Goal: Task Accomplishment & Management: Complete application form

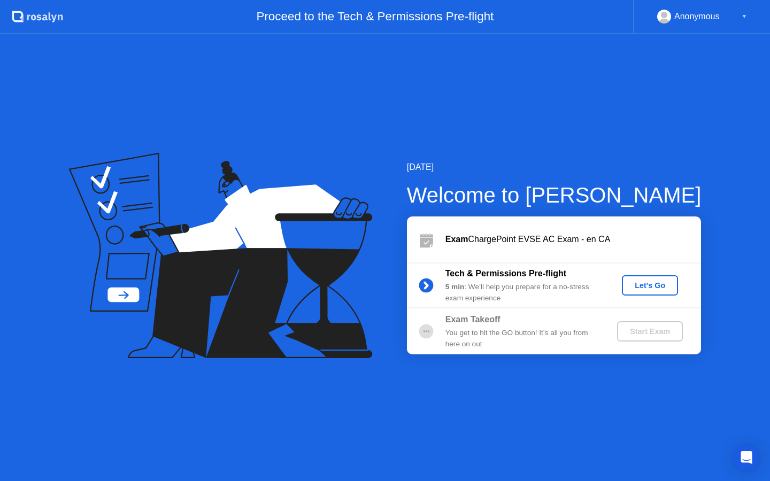
click at [639, 287] on div "Let's Go" at bounding box center [650, 285] width 48 height 9
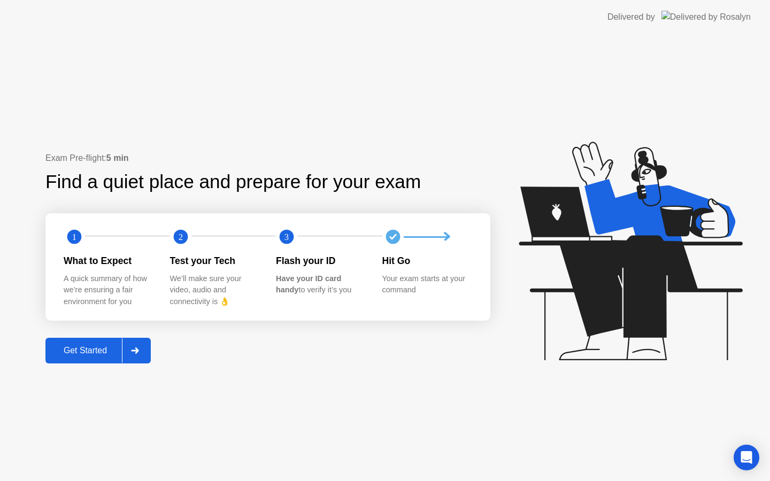
click at [119, 350] on div "Get Started" at bounding box center [85, 351] width 73 height 10
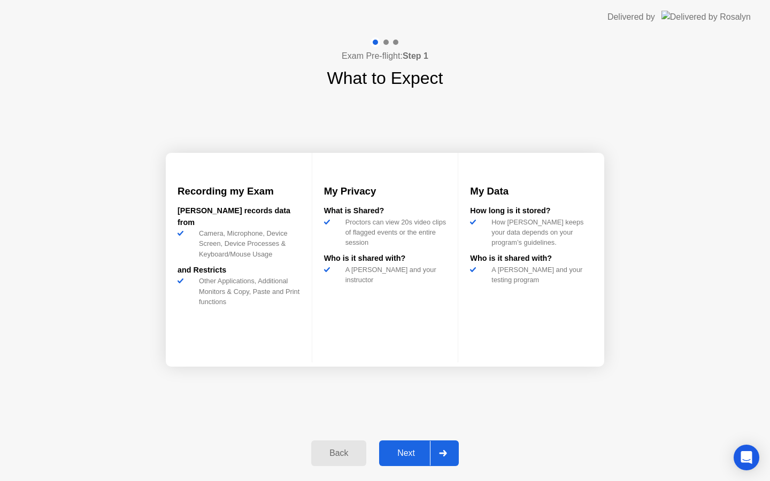
click at [409, 442] on button "Next" at bounding box center [419, 454] width 80 height 26
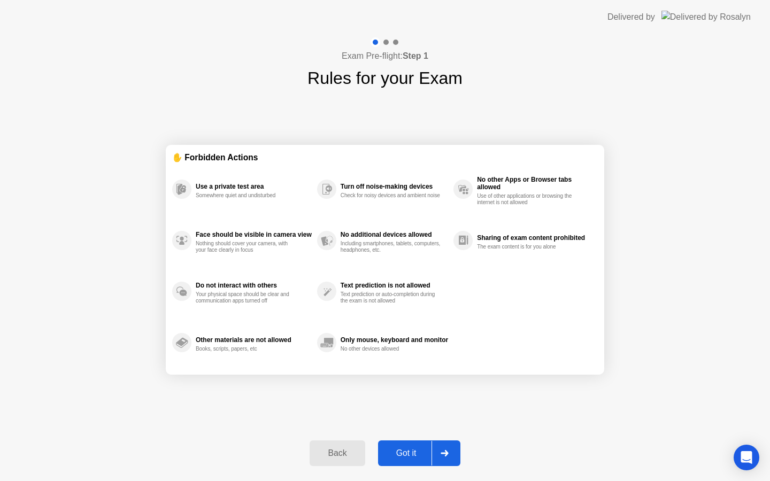
click at [414, 451] on div "Got it" at bounding box center [406, 454] width 50 height 10
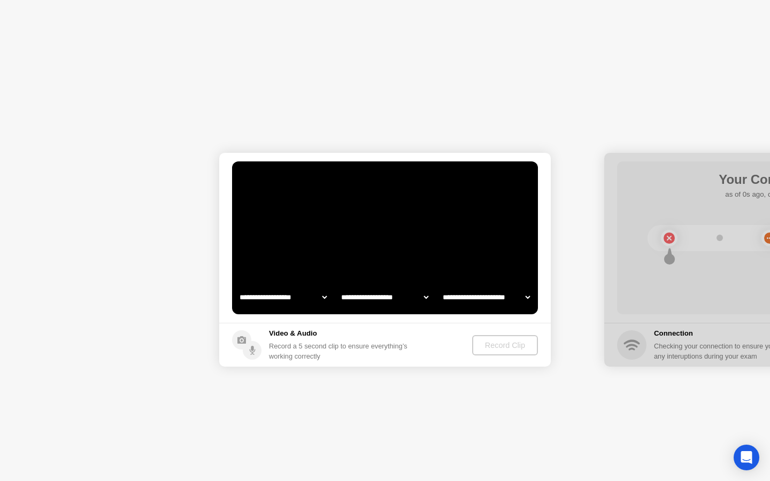
select select "**********"
select select "*******"
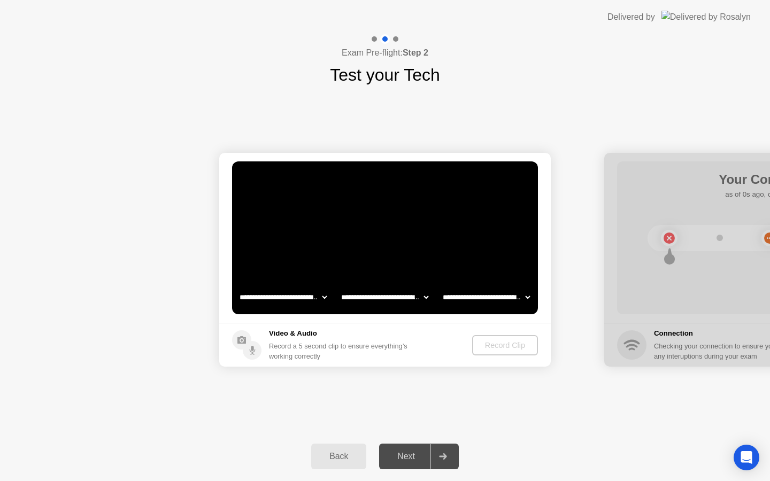
select select "**********"
click at [481, 349] on div "Record Clip" at bounding box center [505, 345] width 57 height 9
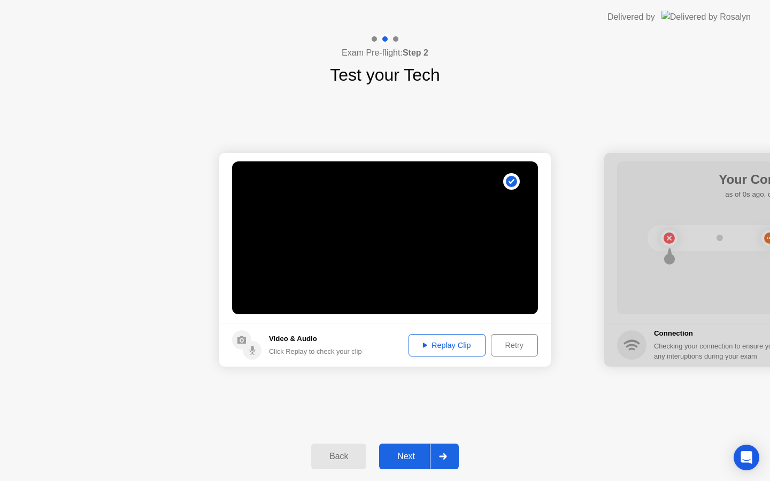
click at [407, 464] on button "Next" at bounding box center [419, 457] width 80 height 26
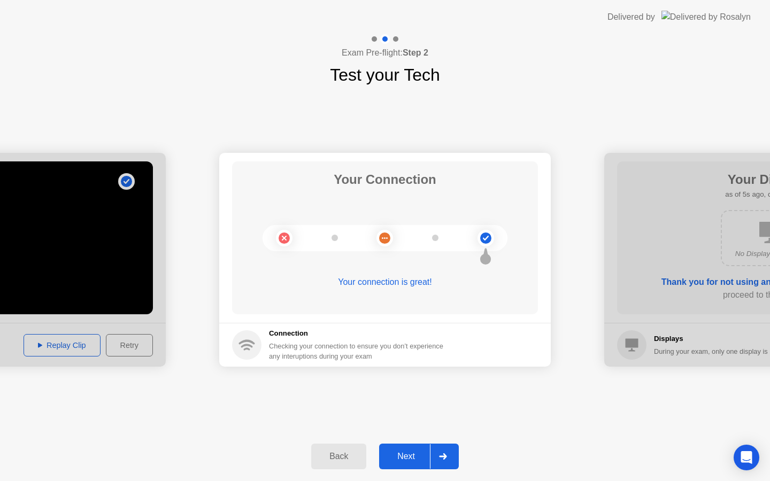
click at [407, 464] on button "Next" at bounding box center [419, 457] width 80 height 26
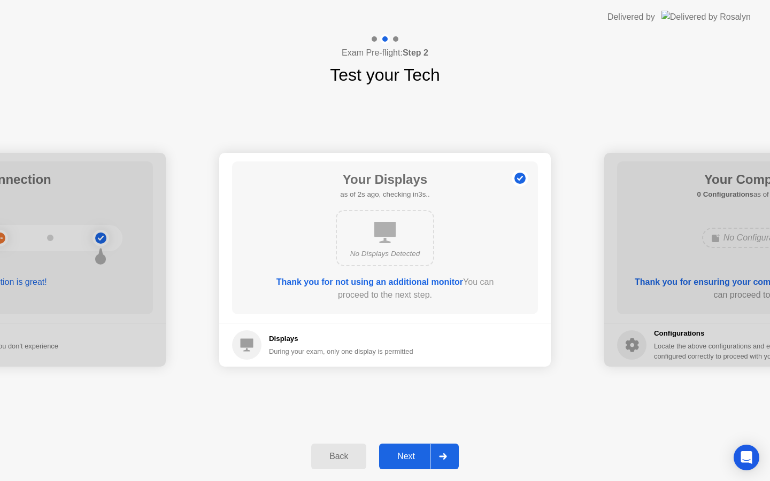
click at [407, 464] on button "Next" at bounding box center [419, 457] width 80 height 26
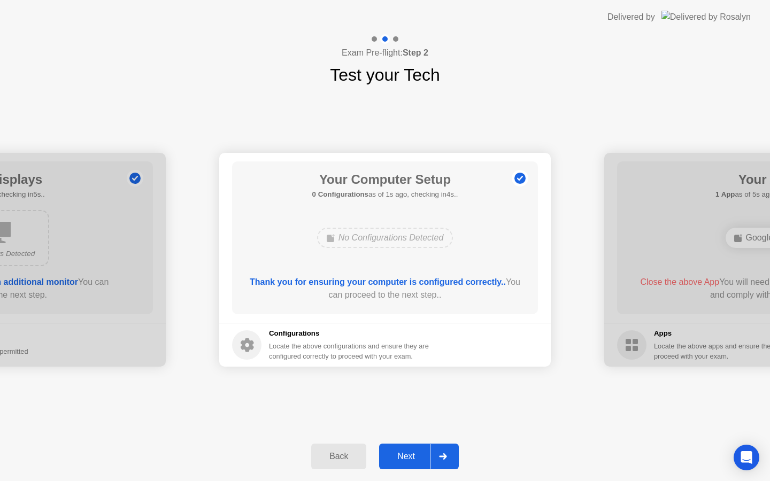
click at [407, 464] on button "Next" at bounding box center [419, 457] width 80 height 26
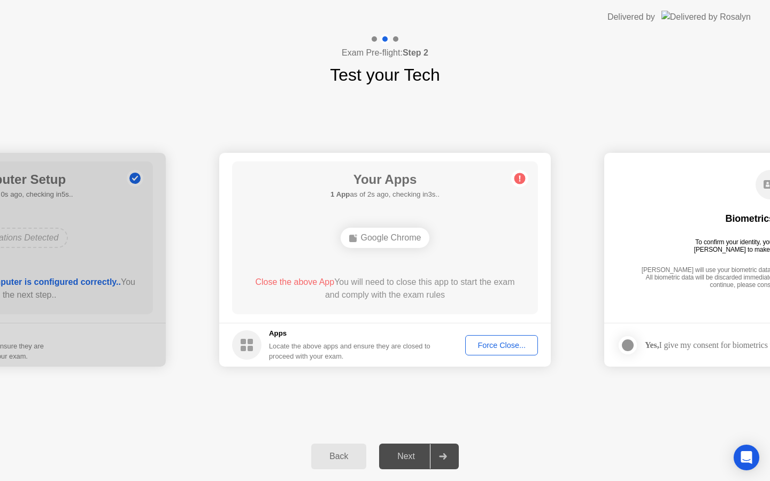
click at [513, 343] on div "Force Close..." at bounding box center [501, 345] width 65 height 9
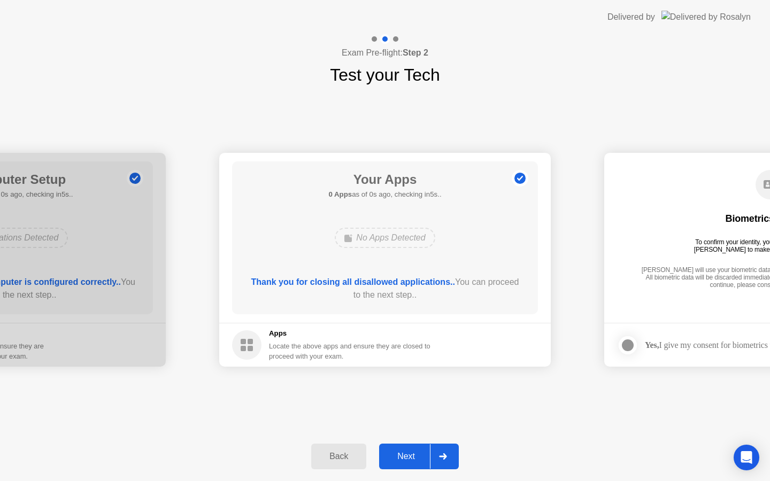
click at [404, 454] on div "Next" at bounding box center [406, 457] width 48 height 10
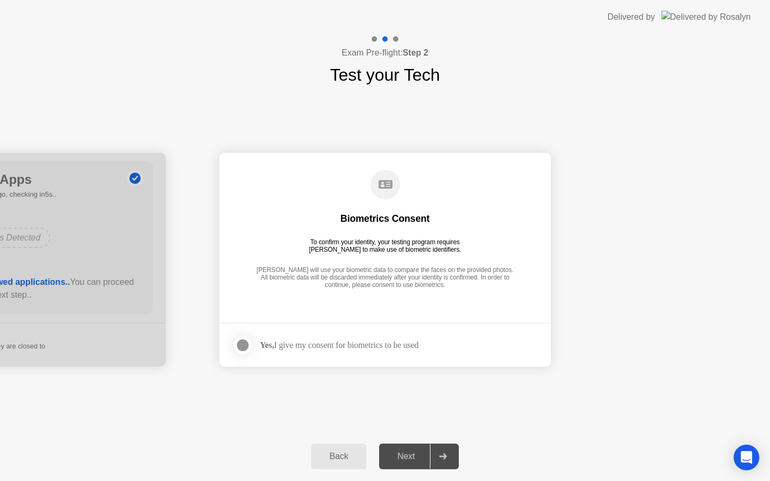
click at [312, 350] on div "Yes, I give my consent for biometrics to be used" at bounding box center [325, 345] width 187 height 21
click at [311, 343] on div "Yes, I give my consent for biometrics to be used" at bounding box center [339, 345] width 159 height 10
click at [244, 348] on div at bounding box center [242, 345] width 13 height 13
click at [398, 456] on div "Next" at bounding box center [406, 457] width 48 height 10
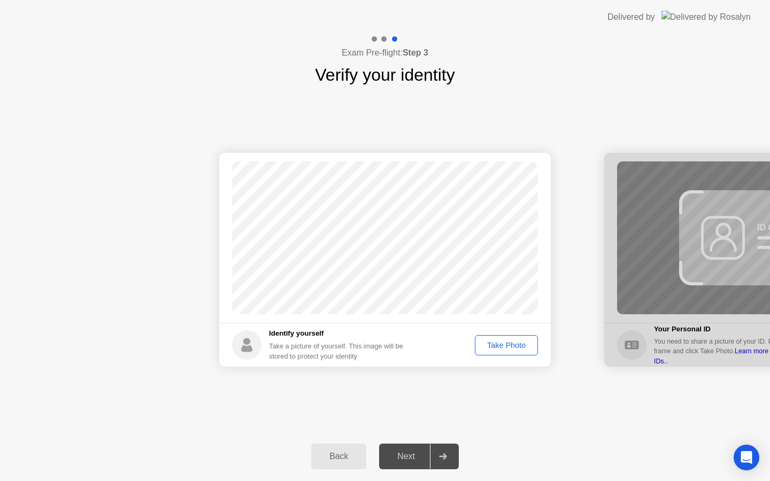
click at [502, 341] on div "Take Photo" at bounding box center [507, 345] width 56 height 9
click at [418, 457] on div "Next" at bounding box center [406, 457] width 48 height 10
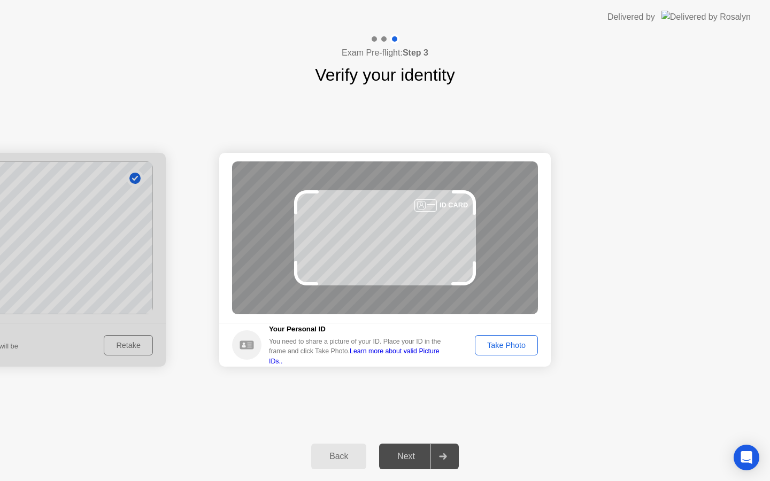
click at [505, 341] on div "Take Photo" at bounding box center [507, 345] width 56 height 9
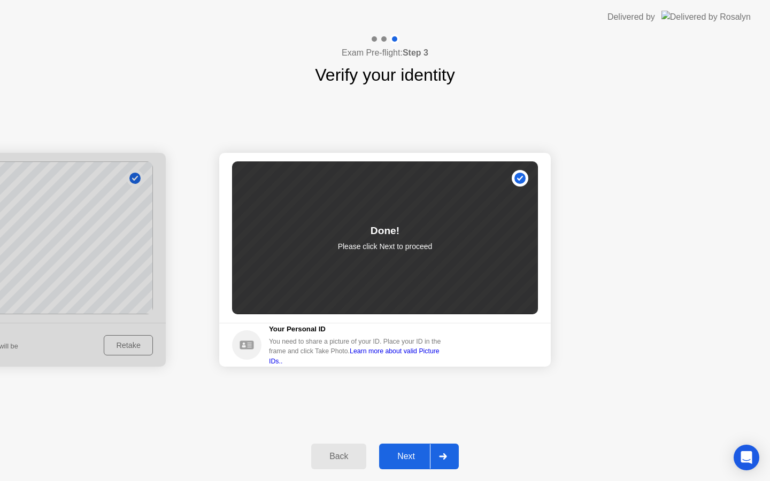
click at [425, 456] on div "Next" at bounding box center [406, 457] width 48 height 10
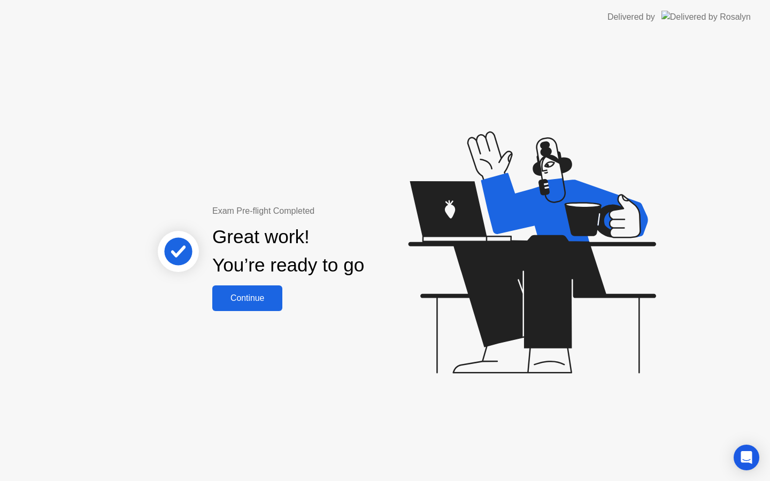
click at [254, 295] on div "Continue" at bounding box center [247, 299] width 64 height 10
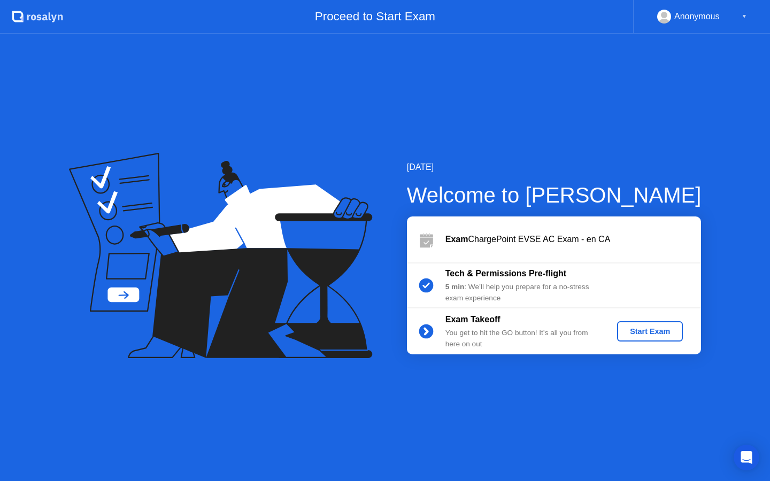
click at [640, 335] on div "Start Exam" at bounding box center [649, 331] width 57 height 9
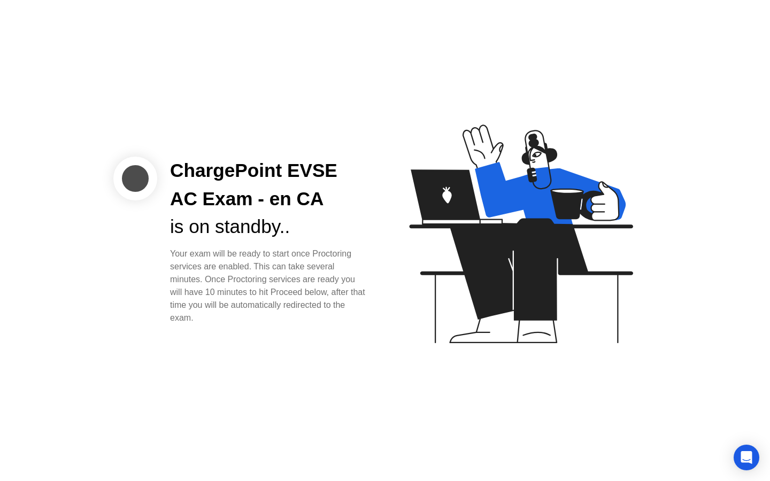
click at [482, 143] on icon at bounding box center [521, 234] width 224 height 219
click at [604, 333] on icon at bounding box center [519, 239] width 276 height 274
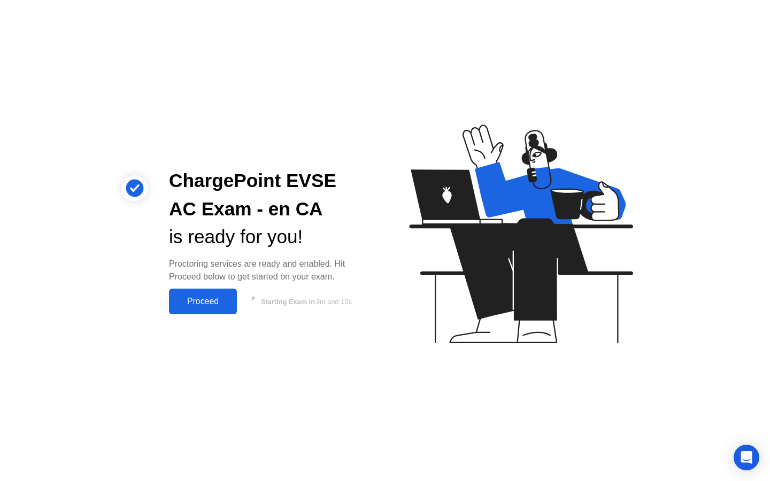
click at [230, 306] on div "Proceed" at bounding box center [202, 302] width 61 height 10
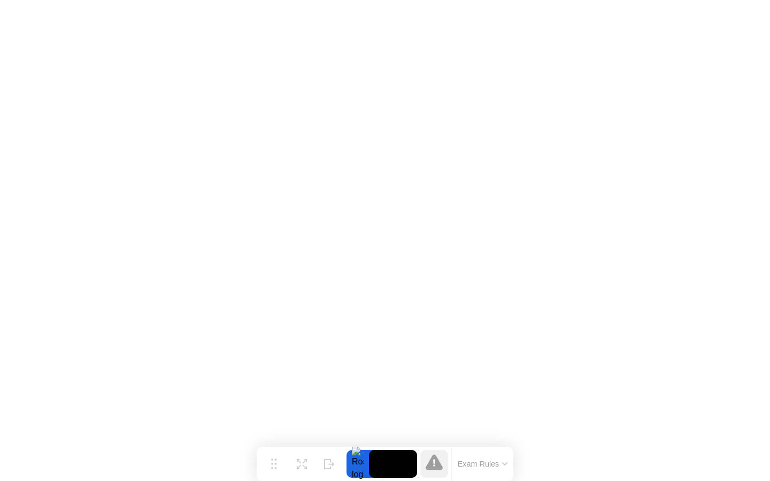
click at [507, 463] on icon at bounding box center [504, 464] width 5 height 3
